Goal: Communication & Community: Answer question/provide support

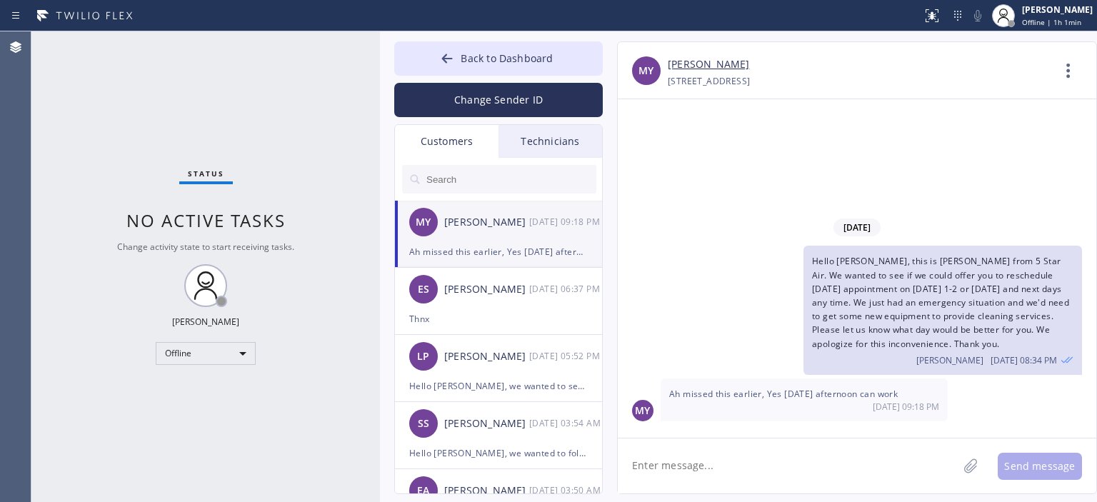
click at [517, 285] on div "[PERSON_NAME]" at bounding box center [486, 289] width 85 height 16
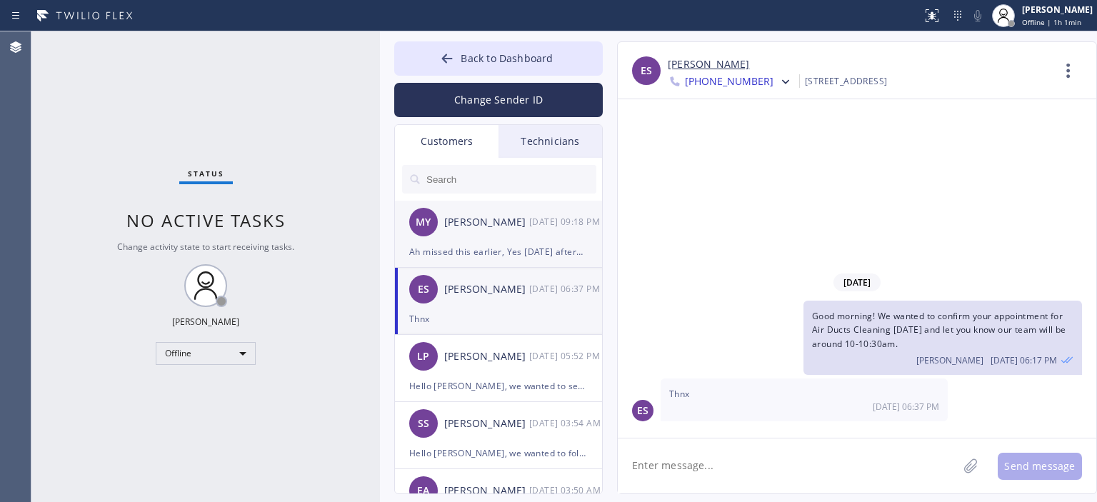
click at [515, 239] on div "MY [PERSON_NAME] [DATE] 09:18 PM" at bounding box center [499, 222] width 209 height 43
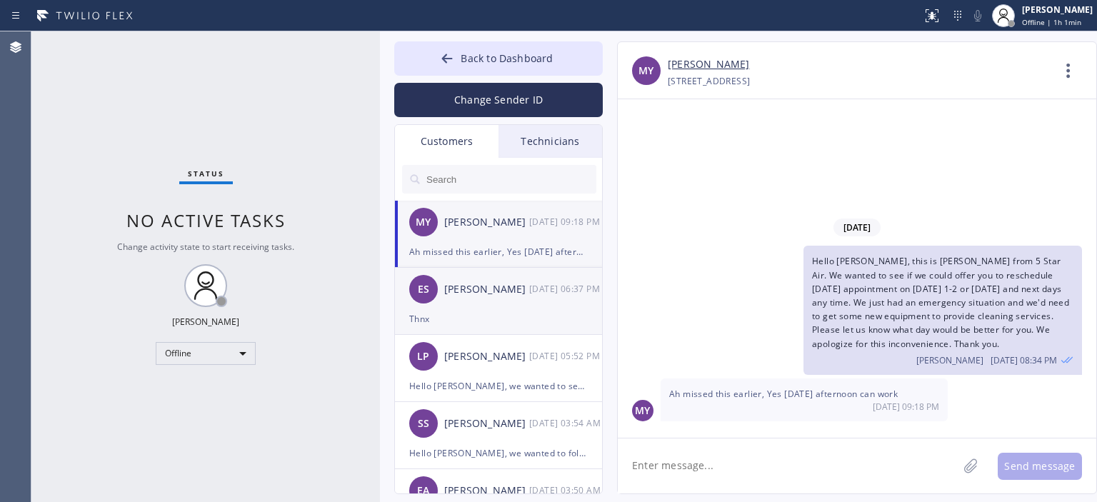
click at [506, 287] on div "[PERSON_NAME]" at bounding box center [486, 289] width 85 height 16
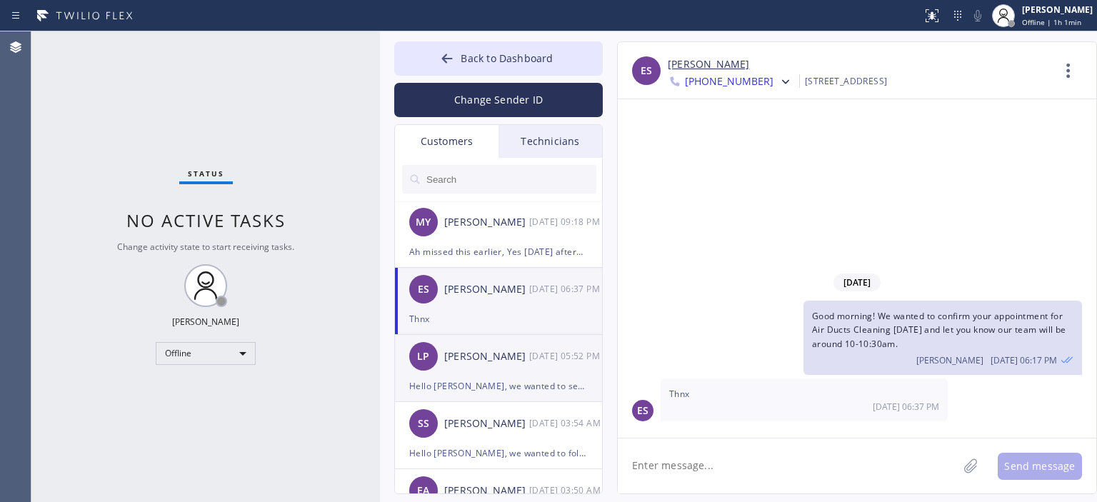
click at [517, 373] on div "LP [PERSON_NAME] [DATE] 05:52 PM" at bounding box center [499, 356] width 209 height 43
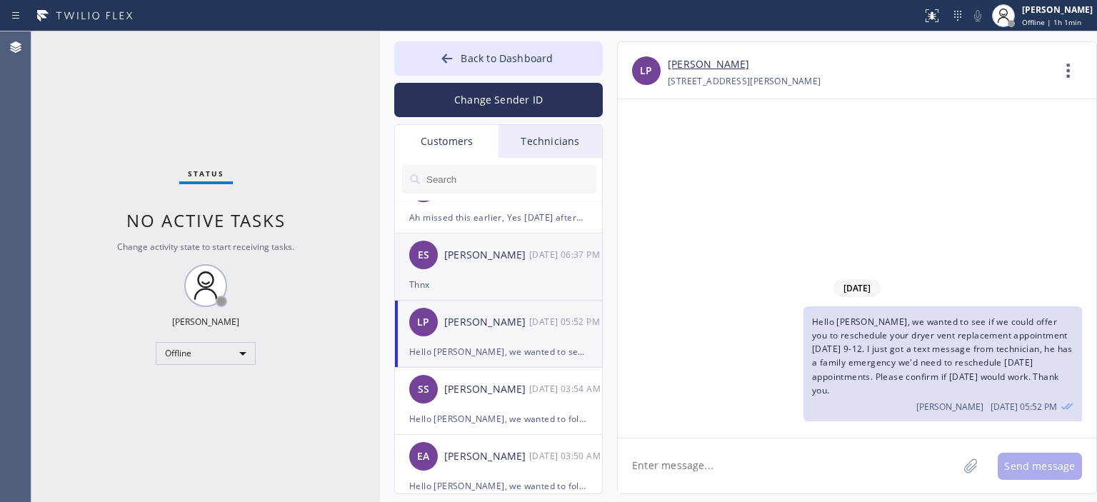
click at [511, 276] on div "Thnx" at bounding box center [498, 284] width 179 height 16
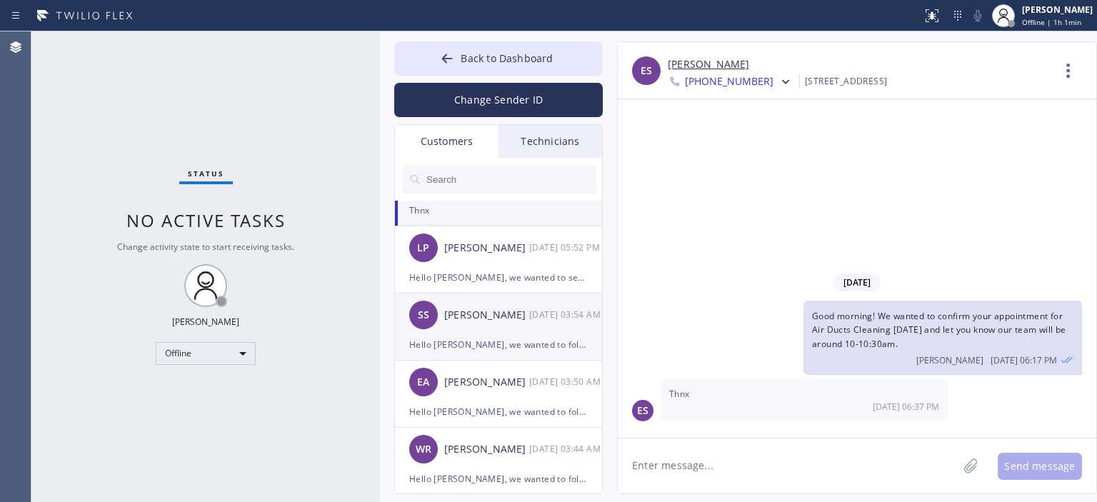
click at [506, 329] on div "SS [PERSON_NAME] [DATE] 03:54 AM" at bounding box center [499, 315] width 209 height 43
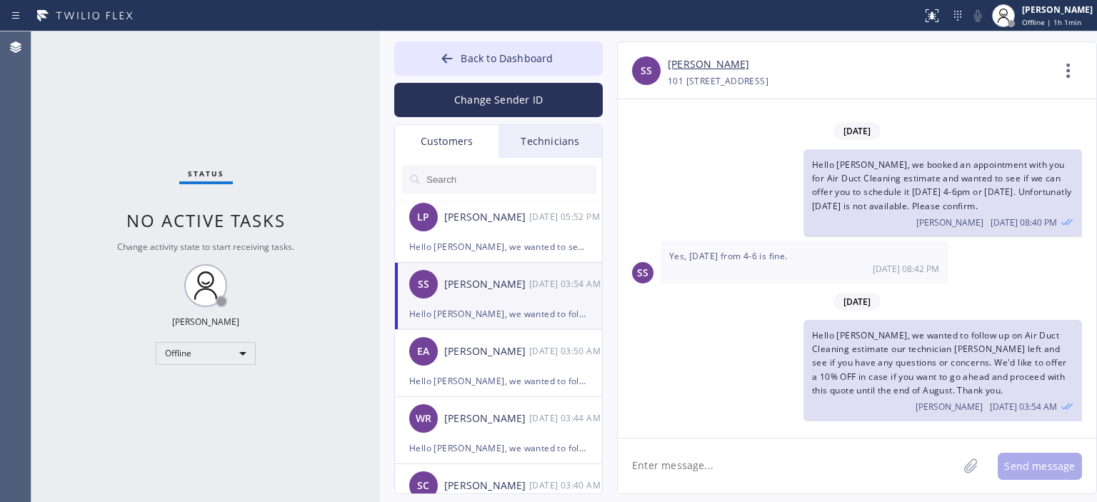
scroll to position [139, 0]
click at [502, 354] on div "[PERSON_NAME]" at bounding box center [486, 352] width 85 height 16
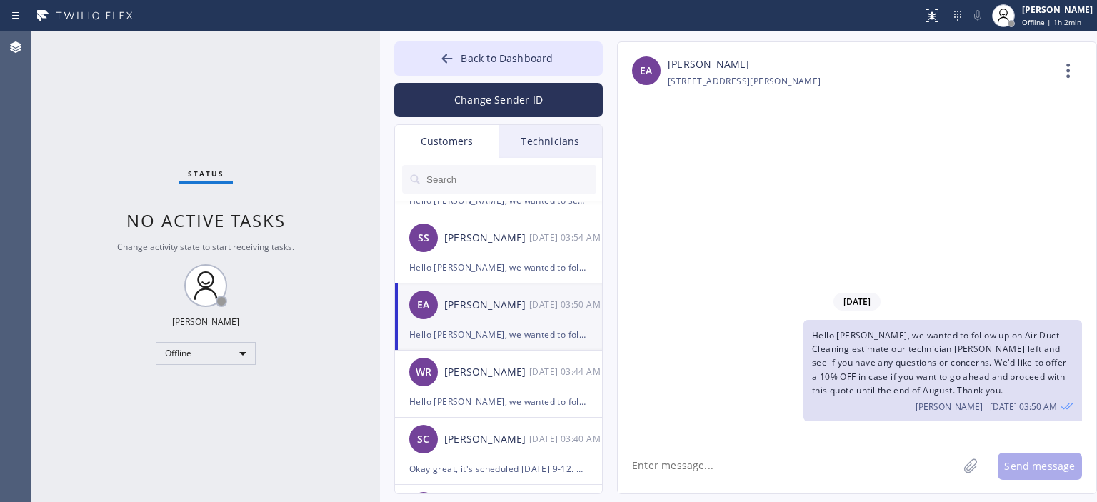
click at [502, 354] on div "WR [PERSON_NAME] [DATE] 03:44 AM" at bounding box center [499, 372] width 209 height 43
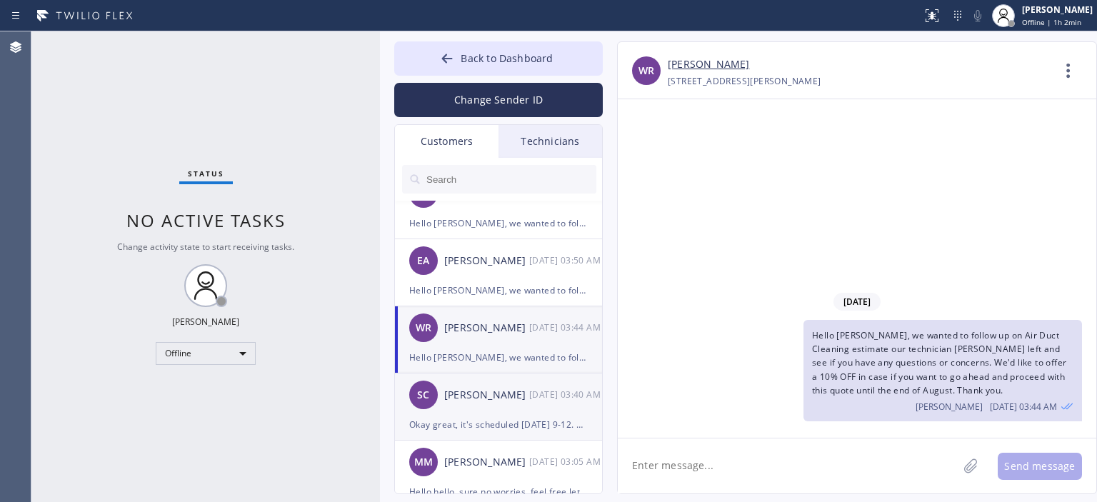
scroll to position [229, 0]
click at [509, 389] on div "[PERSON_NAME]" at bounding box center [486, 397] width 85 height 16
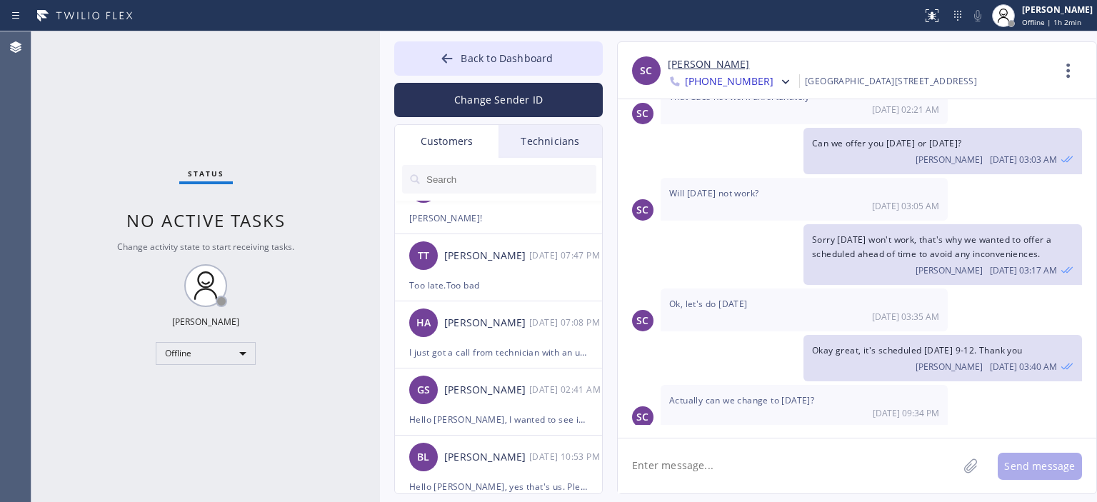
scroll to position [570, 0]
click at [509, 278] on div "Too late.Too bad" at bounding box center [498, 286] width 179 height 16
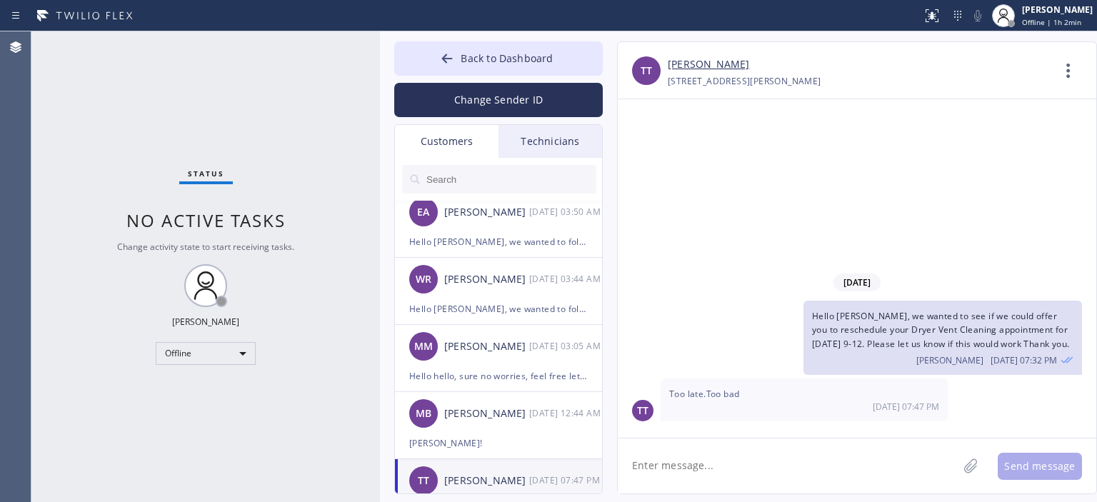
scroll to position [0, 0]
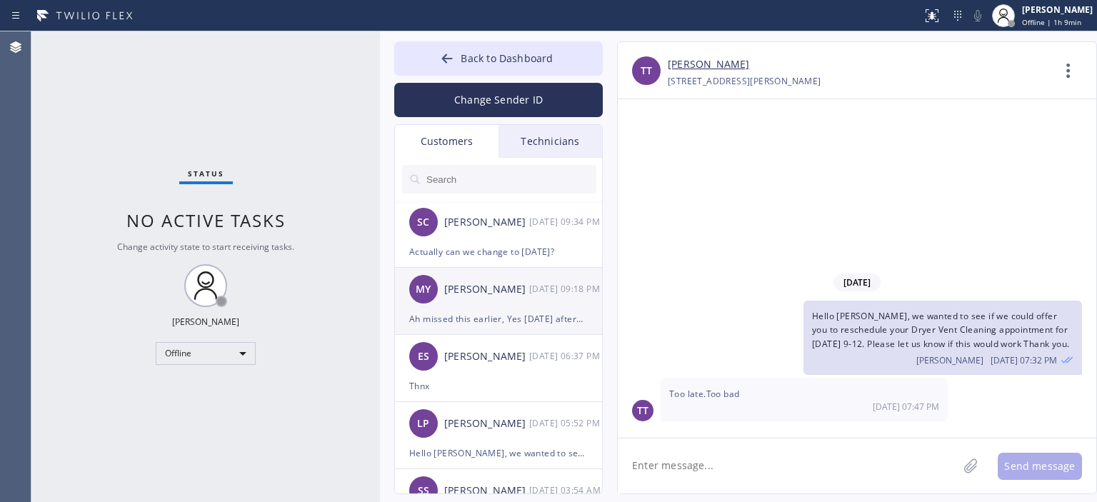
click at [500, 294] on div "[PERSON_NAME]" at bounding box center [486, 289] width 85 height 16
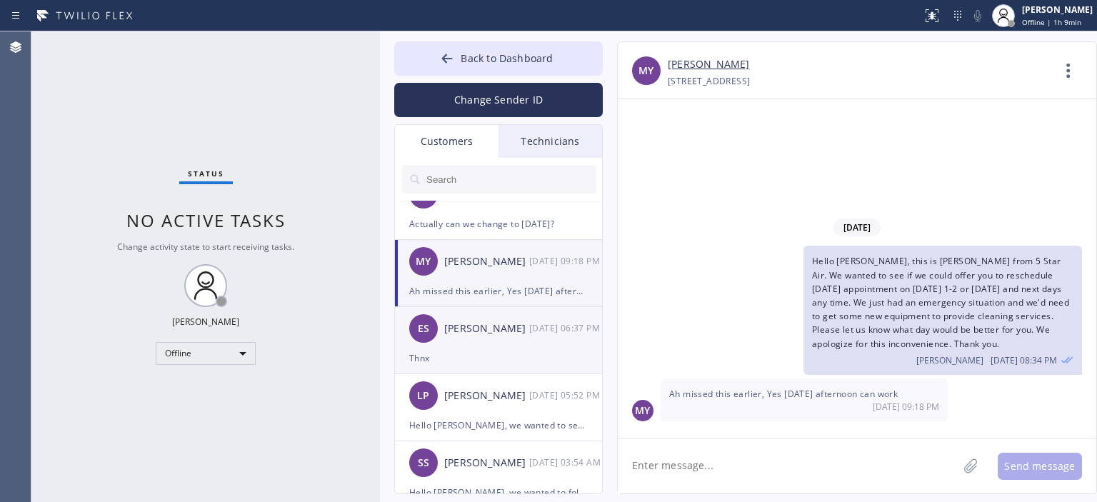
scroll to position [27, 0]
click at [500, 334] on div "[PERSON_NAME]" at bounding box center [486, 329] width 85 height 16
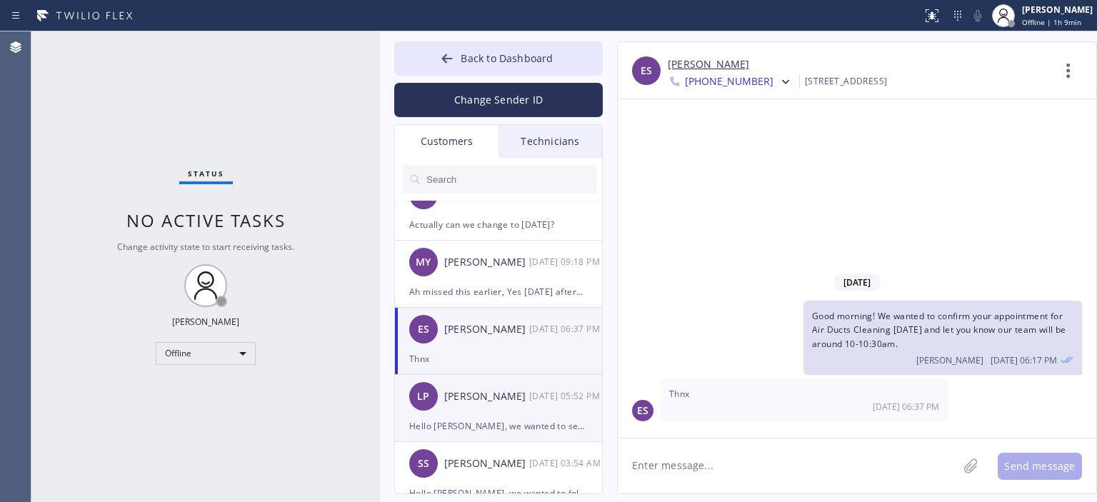
click at [511, 396] on div "[PERSON_NAME]" at bounding box center [486, 397] width 85 height 16
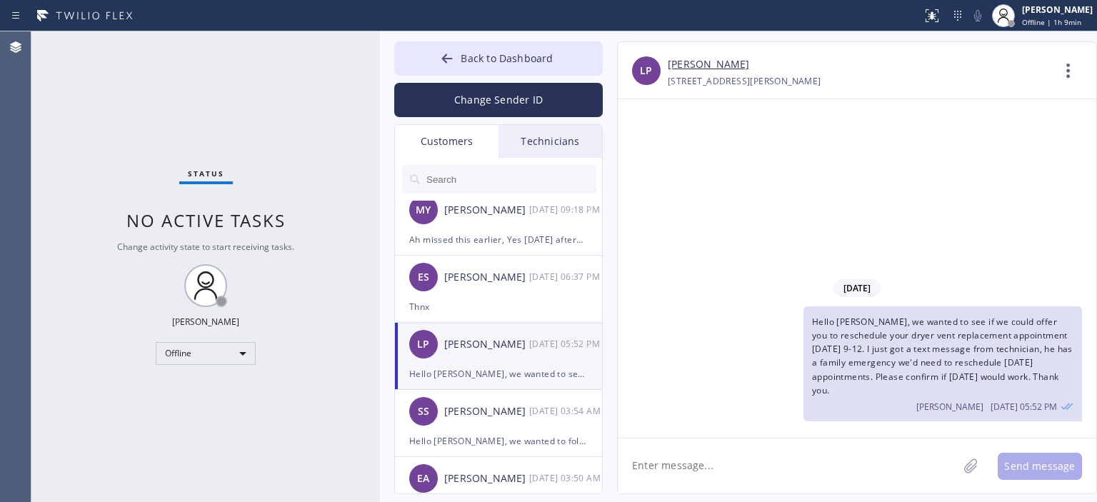
scroll to position [80, 0]
click at [511, 409] on div "[PERSON_NAME]" at bounding box center [486, 411] width 85 height 16
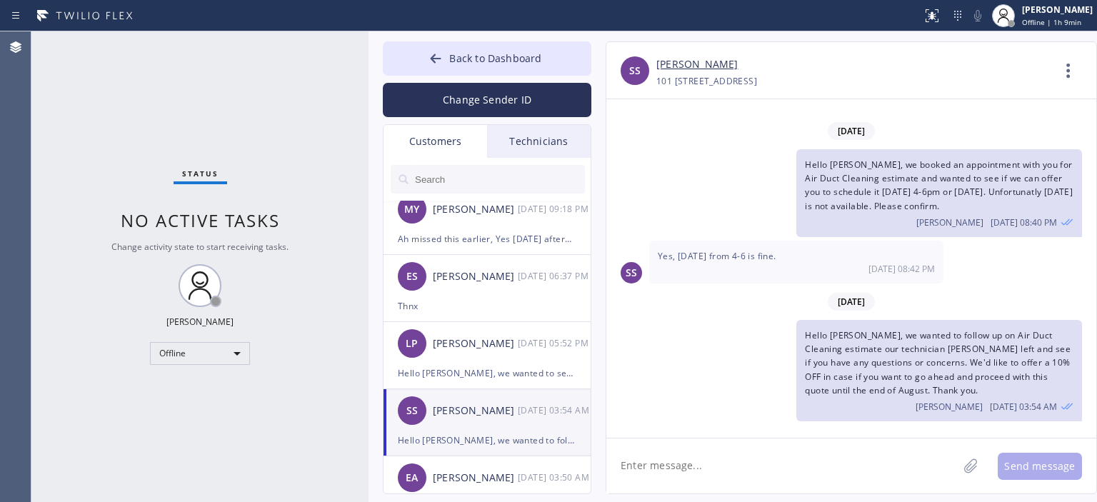
drag, startPoint x: 379, startPoint y: 64, endPoint x: 367, endPoint y: 62, distance: 11.6
click at [369, 62] on div at bounding box center [369, 266] width 0 height 471
click at [1056, 280] on div "SS Yes, [DATE] from 4-6 is fine. [DATE] 08:42 PM" at bounding box center [851, 262] width 490 height 43
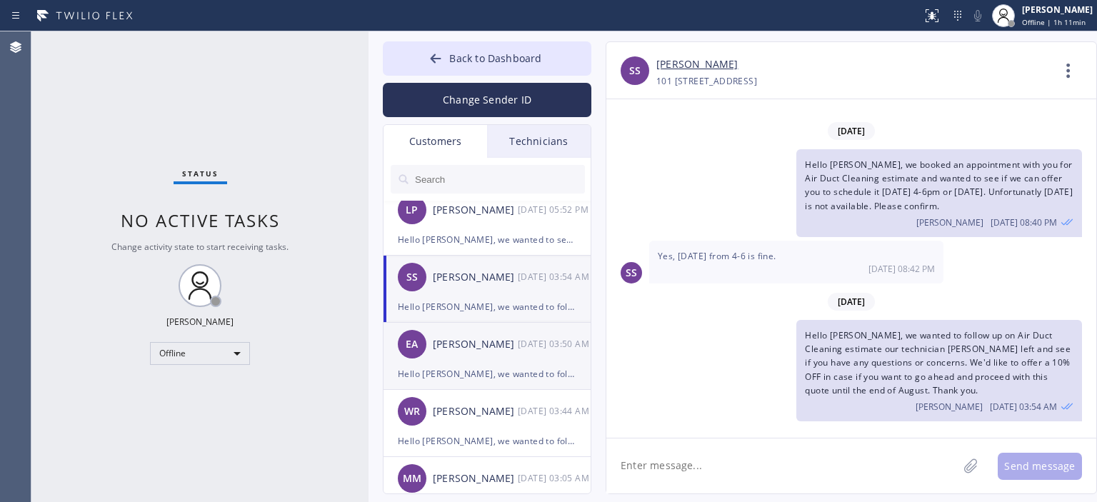
scroll to position [216, 0]
click at [517, 361] on div "[PERSON_NAME] [DATE] 03:50 AM" at bounding box center [488, 342] width 209 height 43
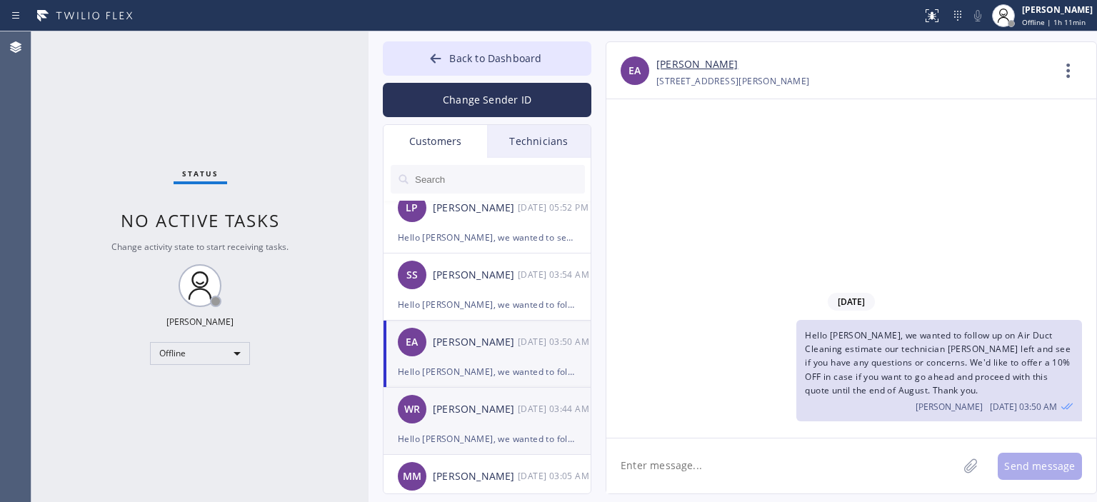
click at [505, 411] on div "[PERSON_NAME]" at bounding box center [475, 409] width 85 height 16
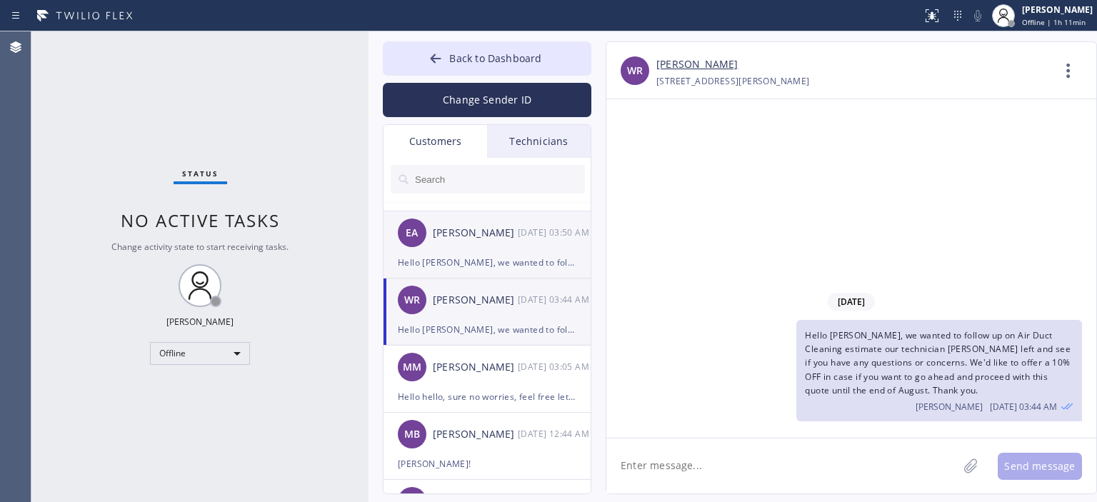
scroll to position [326, 0]
click at [1054, 253] on div "[DATE] Hello [PERSON_NAME], we wanted to follow up on Air Duct Cleaning estimat…" at bounding box center [851, 268] width 490 height 339
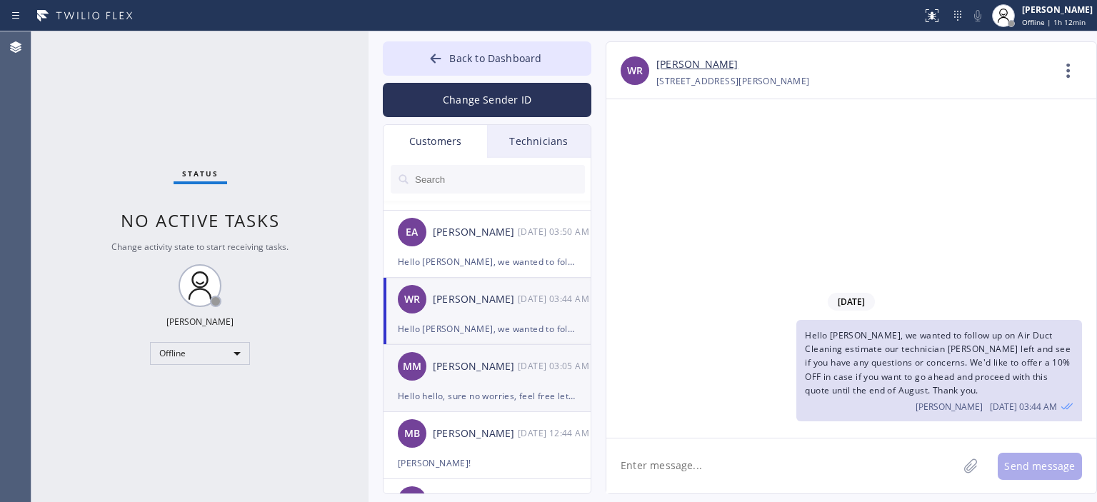
click at [519, 366] on div "[DATE] 03:05 AM" at bounding box center [555, 366] width 74 height 16
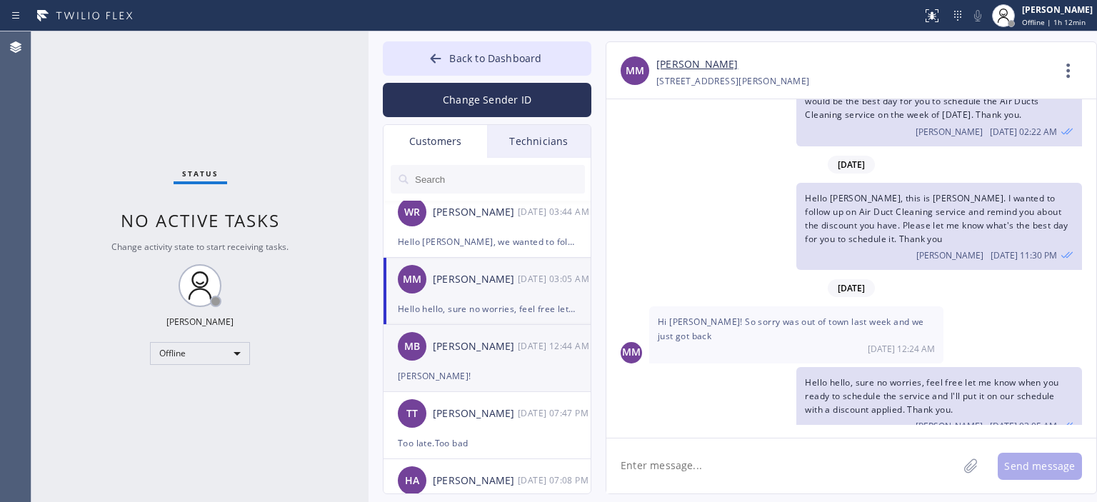
scroll to position [0, 0]
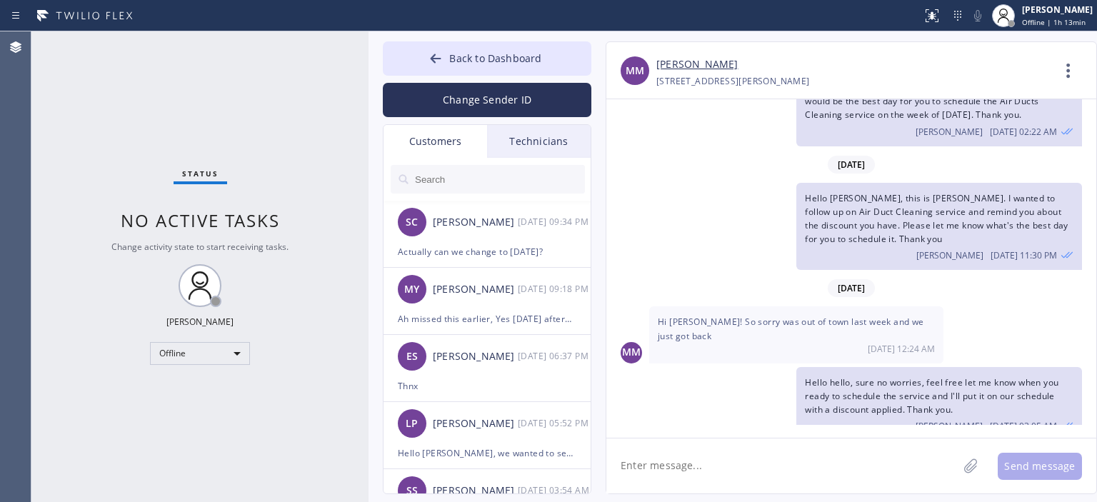
click at [77, 134] on div "Status No active tasks Change activity state to start receiving tasks. [PERSON_…" at bounding box center [199, 266] width 337 height 471
